Goal: Navigation & Orientation: Find specific page/section

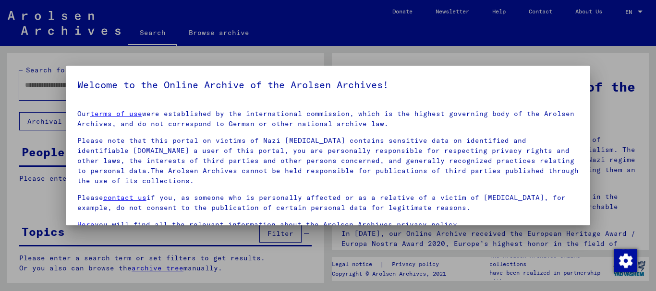
click at [290, 260] on div at bounding box center [328, 145] width 656 height 291
click at [313, 252] on div at bounding box center [328, 145] width 656 height 291
click at [633, 57] on div at bounding box center [328, 145] width 656 height 291
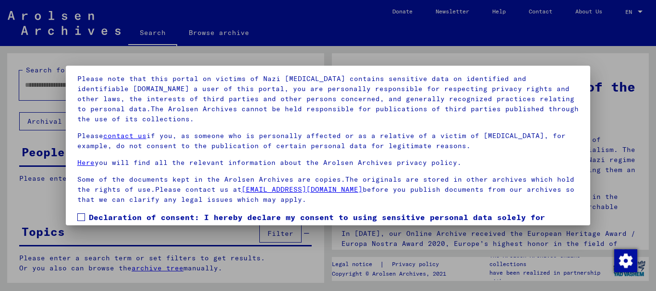
scroll to position [77, 0]
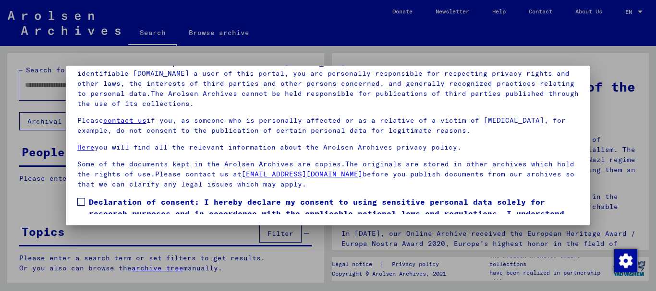
click at [80, 203] on span at bounding box center [81, 202] width 8 height 8
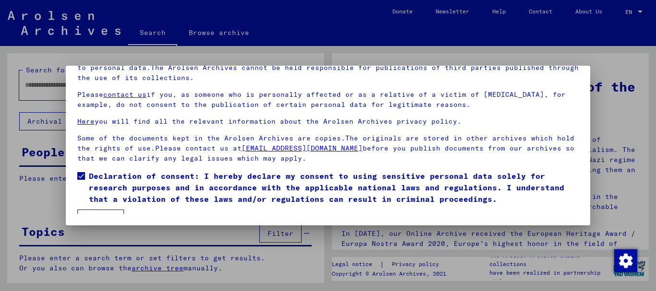
scroll to position [39, 0]
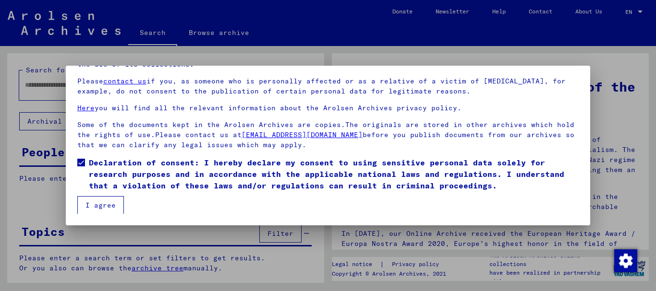
click at [94, 207] on button "I agree" at bounding box center [100, 205] width 47 height 18
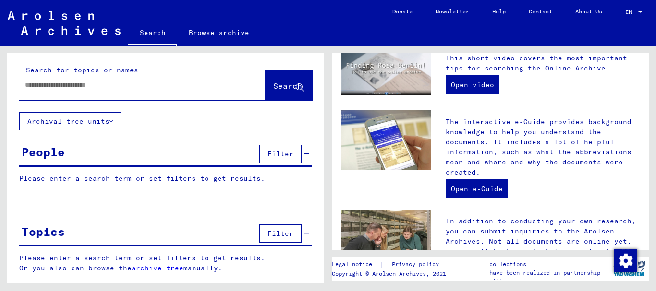
scroll to position [0, 0]
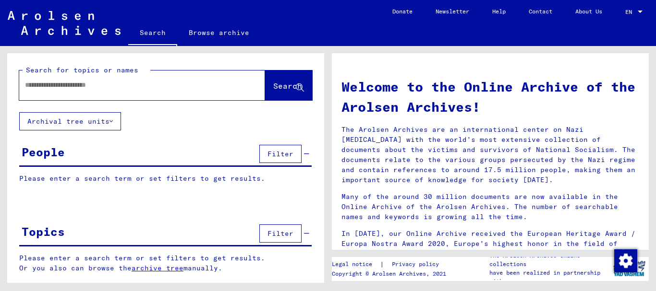
click at [640, 12] on div at bounding box center [639, 12] width 5 height 2
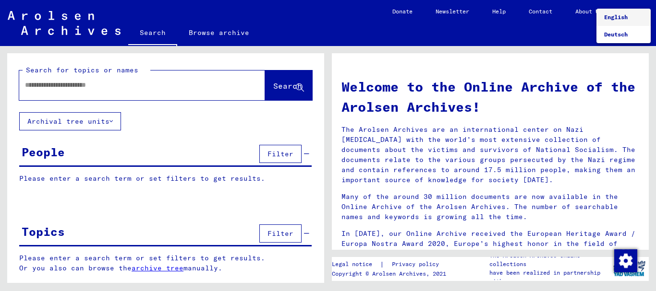
click at [205, 33] on div at bounding box center [328, 145] width 656 height 291
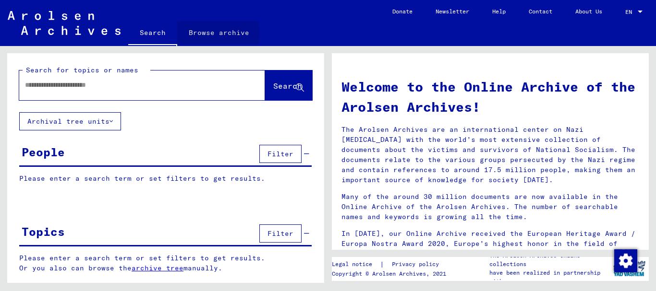
click at [205, 33] on link "Browse archive" at bounding box center [219, 32] width 84 height 23
click at [207, 36] on link "Browse archive" at bounding box center [219, 33] width 84 height 25
click at [53, 18] on img at bounding box center [64, 23] width 113 height 24
